Goal: Information Seeking & Learning: Learn about a topic

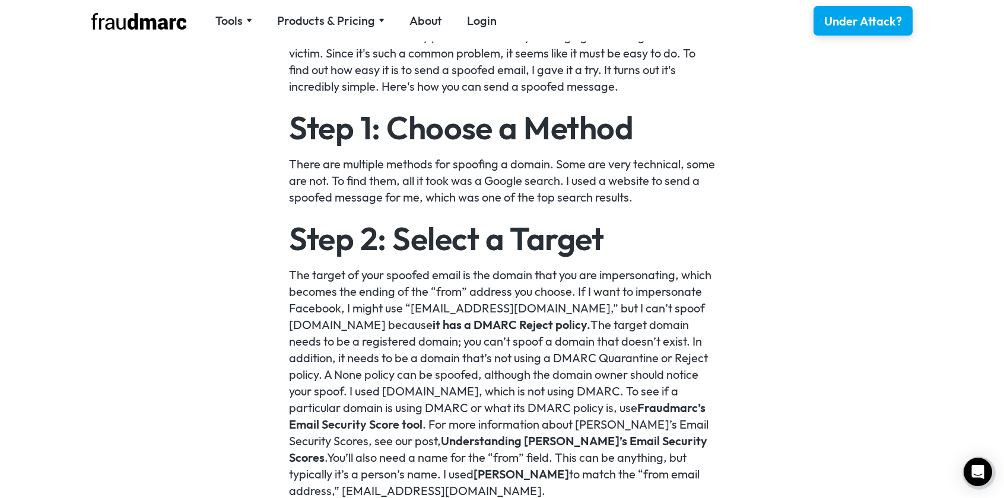
scroll to position [962, 0]
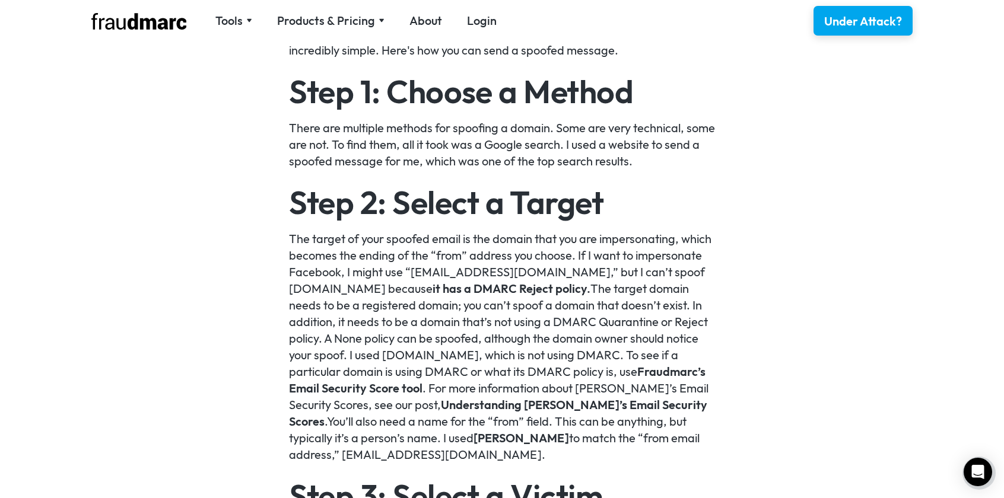
click at [562, 289] on link "it has a DMARC Reject policy." at bounding box center [512, 288] width 158 height 15
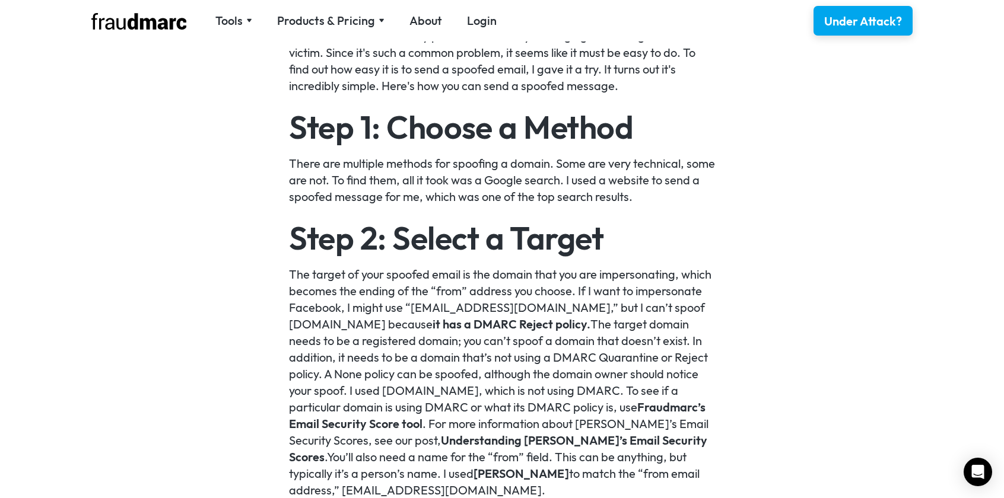
scroll to position [916, 0]
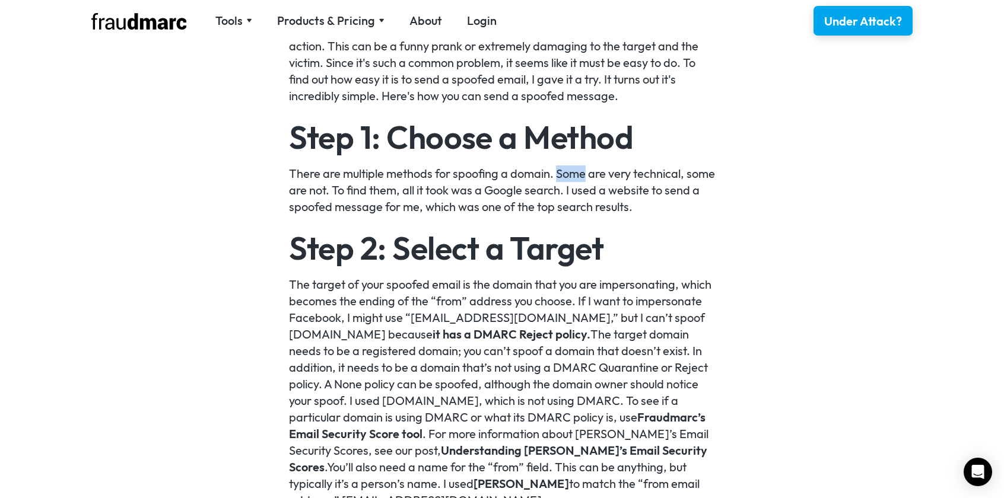
click at [467, 198] on p "There are multiple methods for spoofing a domain. Some are very technical, some…" at bounding box center [502, 191] width 427 height 50
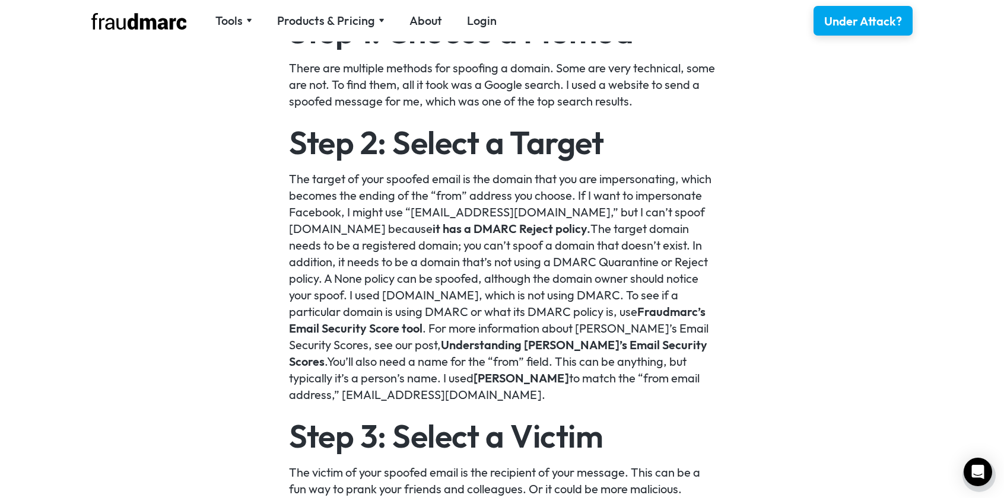
scroll to position [1029, 0]
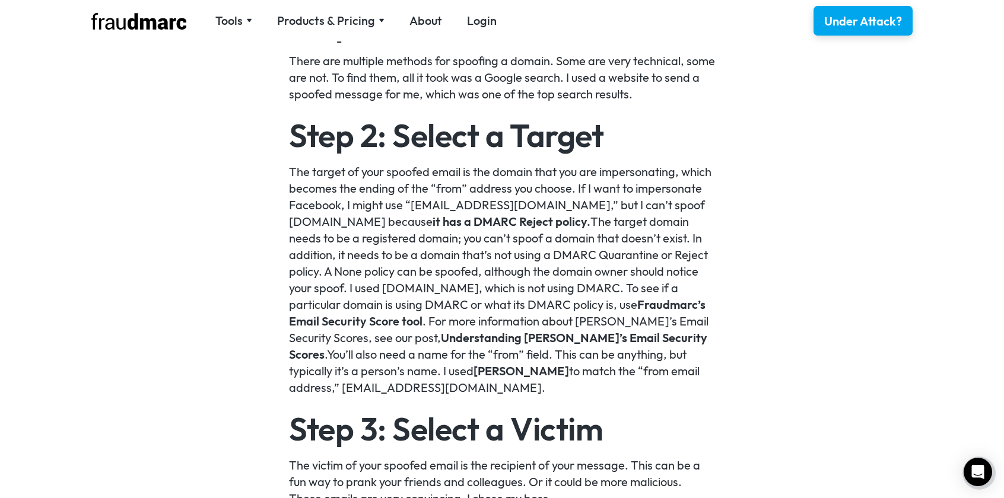
click at [433, 224] on link "it has a DMARC Reject policy." at bounding box center [512, 221] width 158 height 15
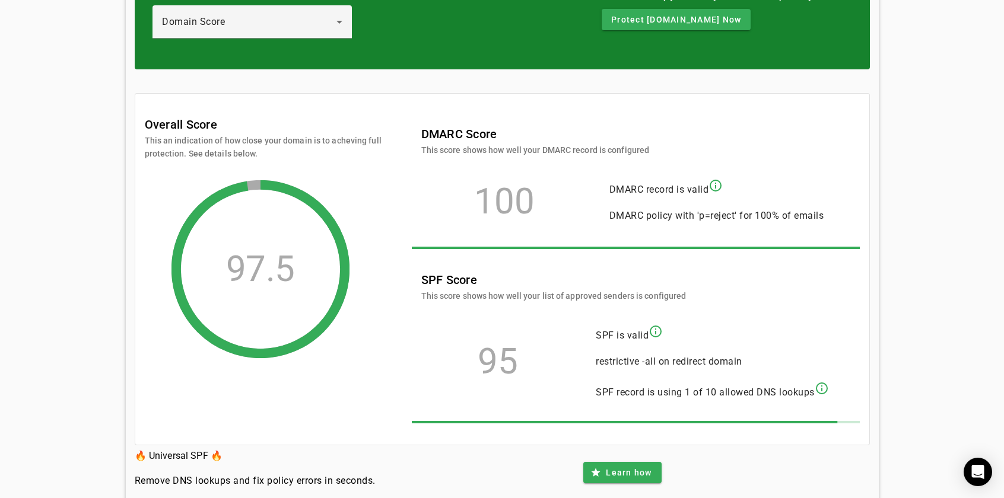
scroll to position [166, 0]
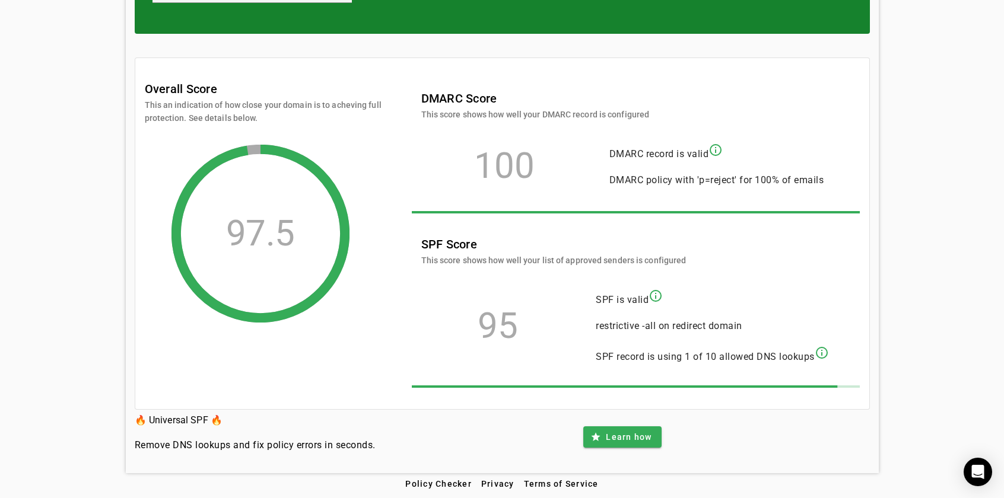
click at [629, 202] on div "DMARC Score This score shows how well your DMARC record is configured 100 DMARC…" at bounding box center [636, 240] width 448 height 320
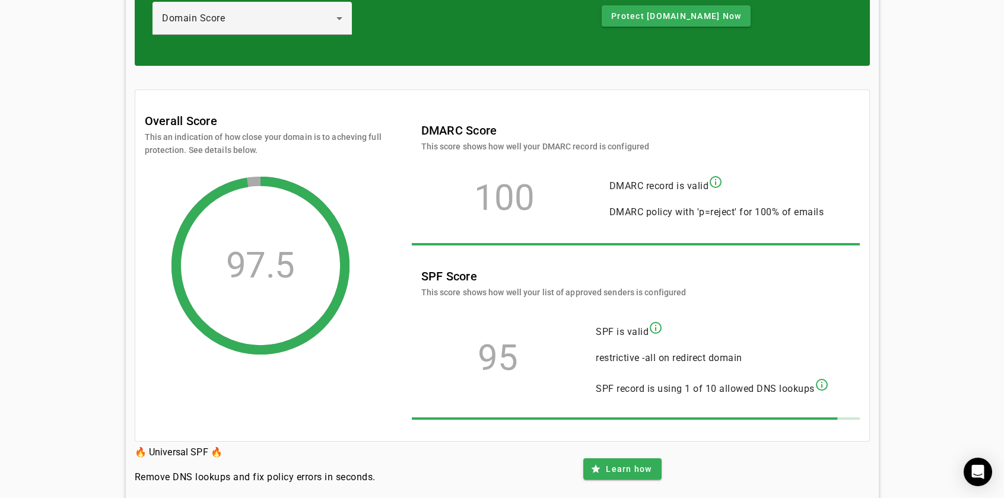
scroll to position [147, 0]
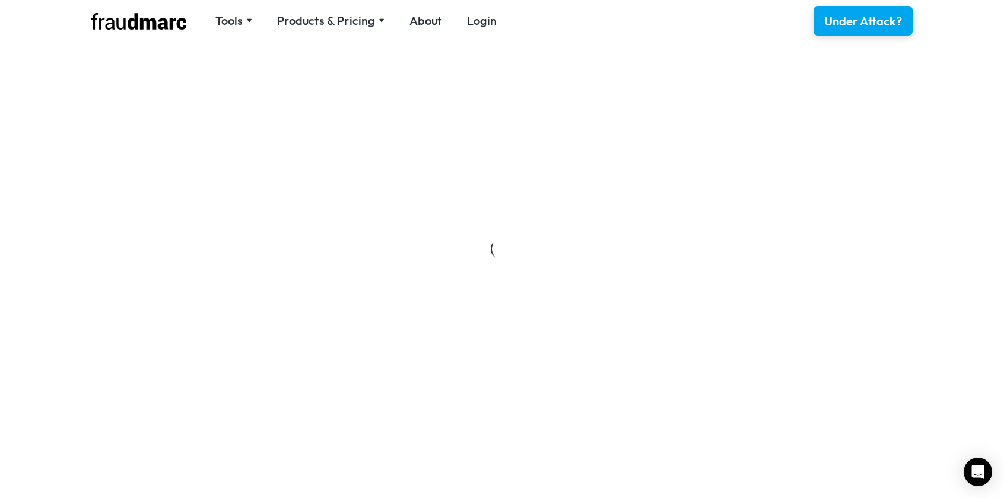
scroll to position [1029, 0]
